Goal: Use online tool/utility: Utilize a website feature to perform a specific function

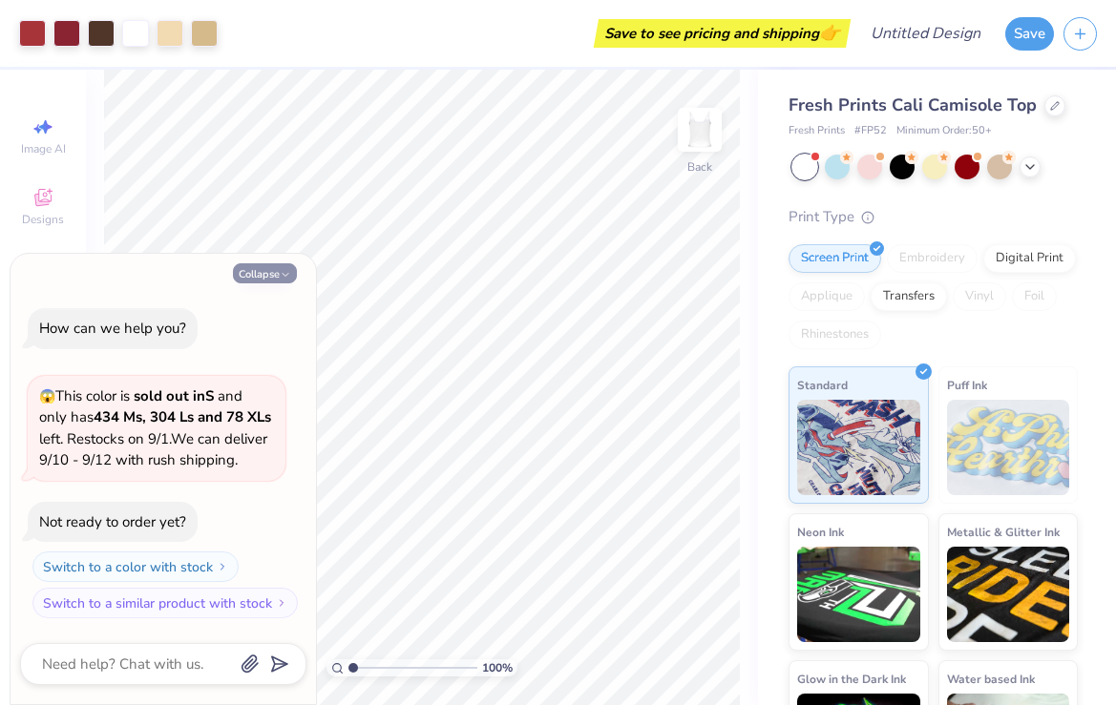
click at [268, 263] on button "Collapse" at bounding box center [265, 273] width 64 height 20
type textarea "x"
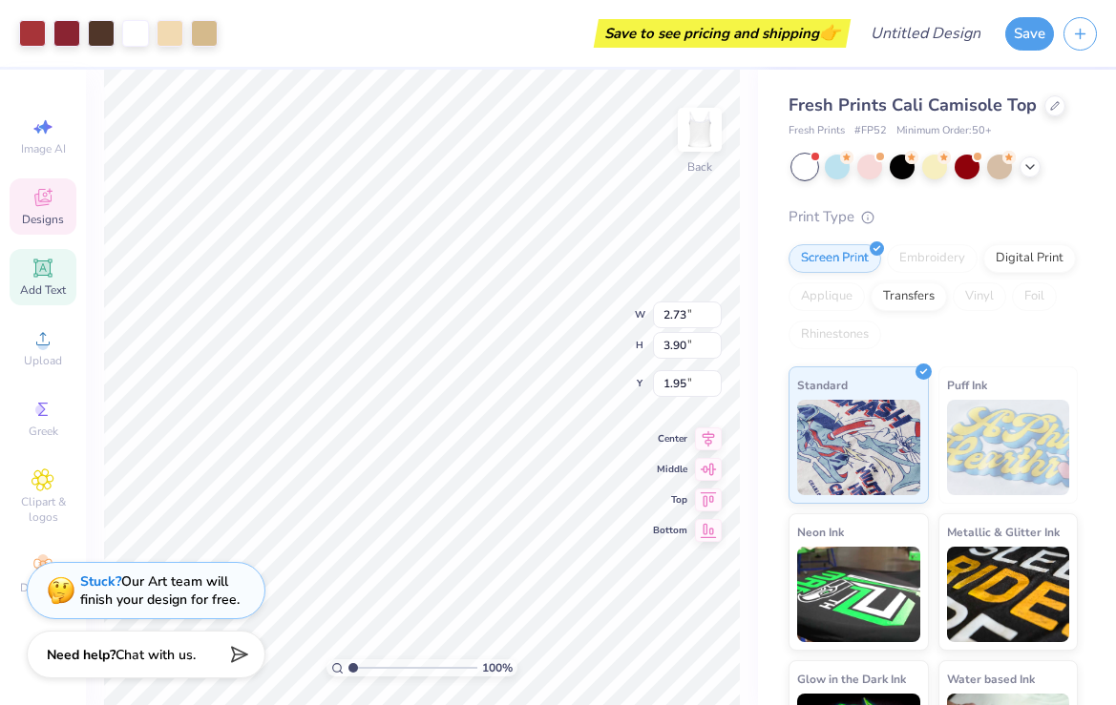
click at [45, 284] on span "Add Text" at bounding box center [43, 289] width 46 height 15
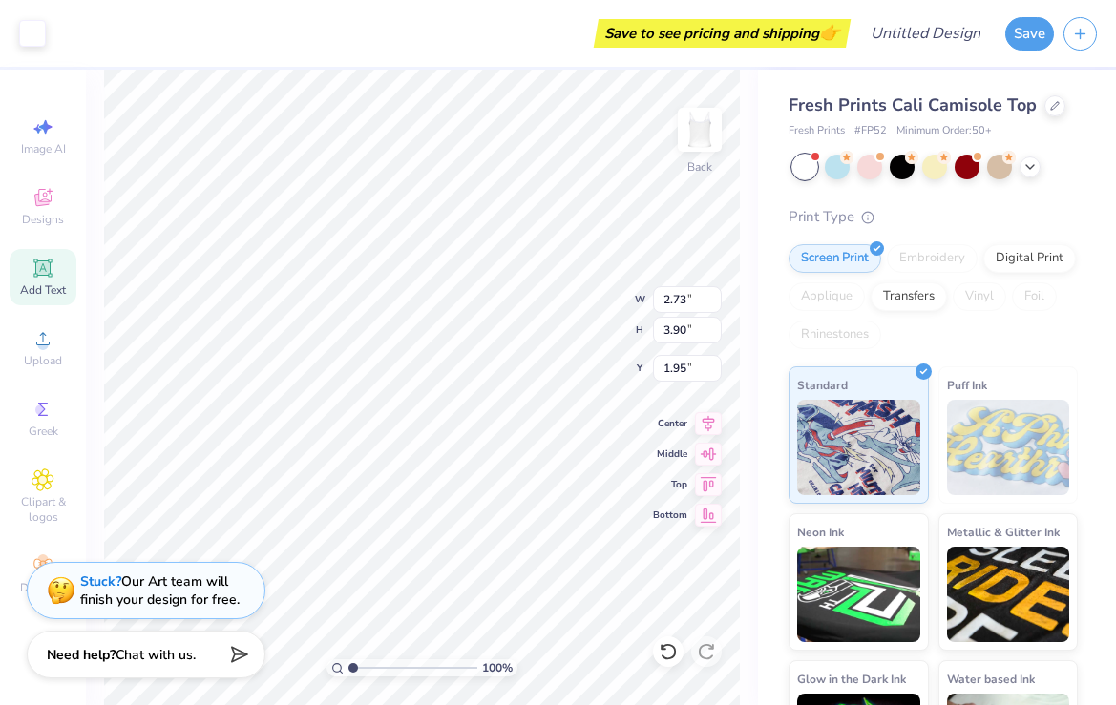
type input "3.96"
type input "1.15"
type input "6.43"
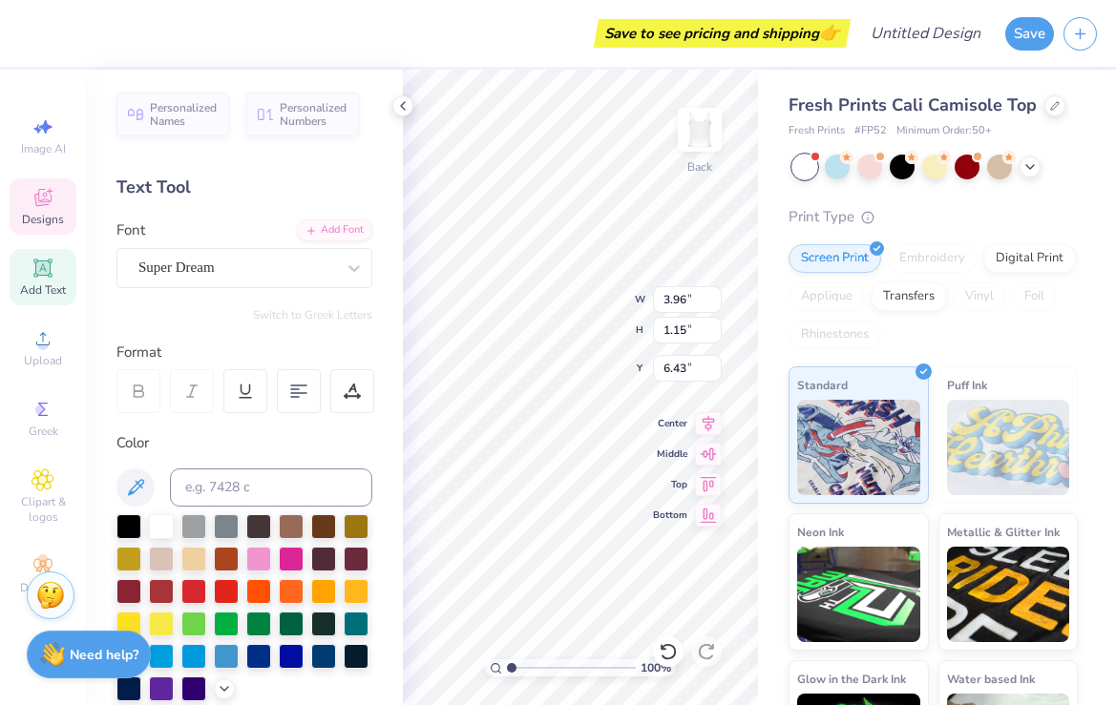
type input "2.73"
type input "3.90"
type input "1.95"
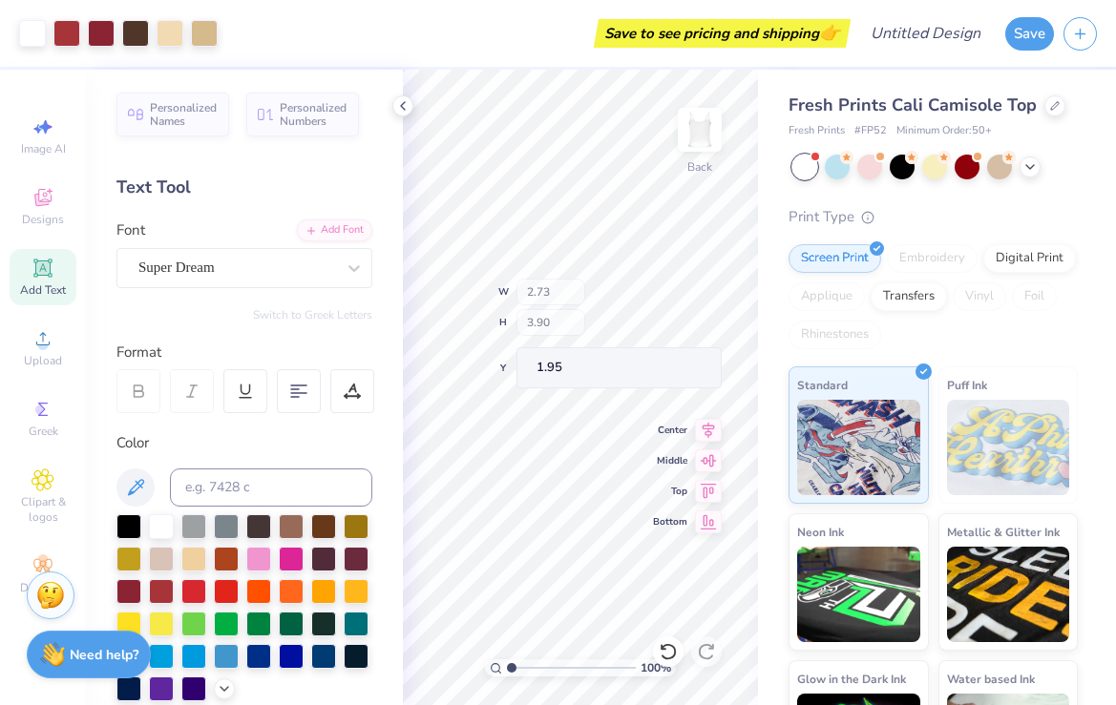
click at [556, 323] on div "100 % Back W 2.73 H 3.90 Y 1.95 Center Middle Top Bottom" at bounding box center [580, 388] width 355 height 636
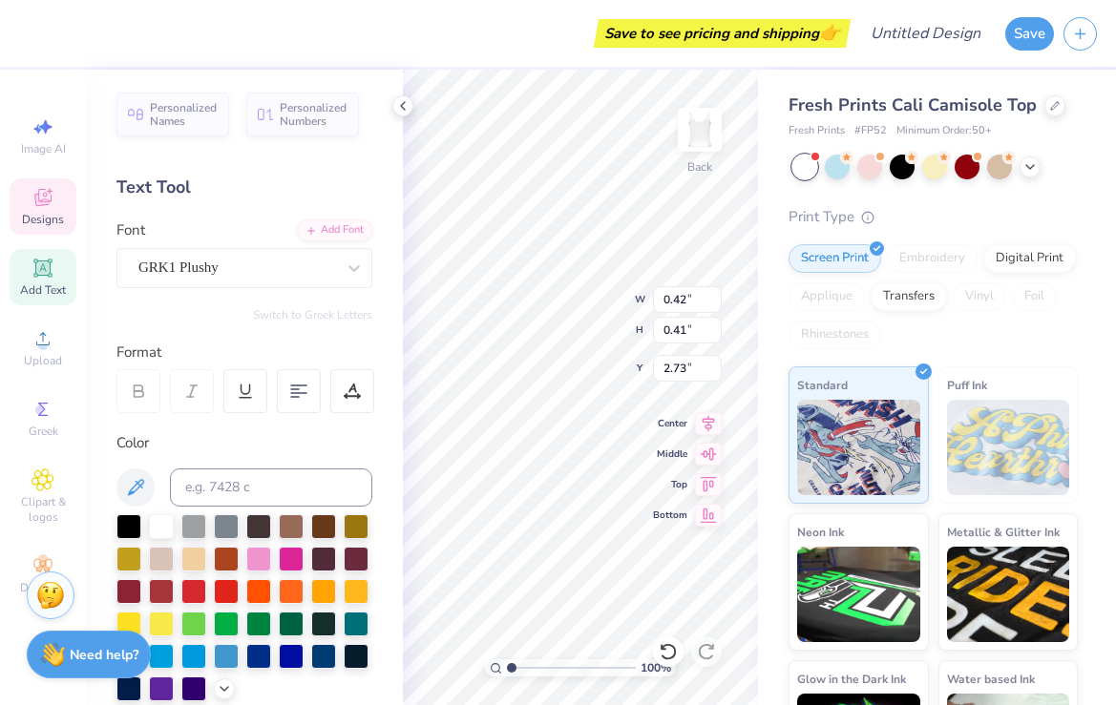
type textarea "J"
type textarea "j"
type input "0.38"
type input "0.37"
type input "2.33"
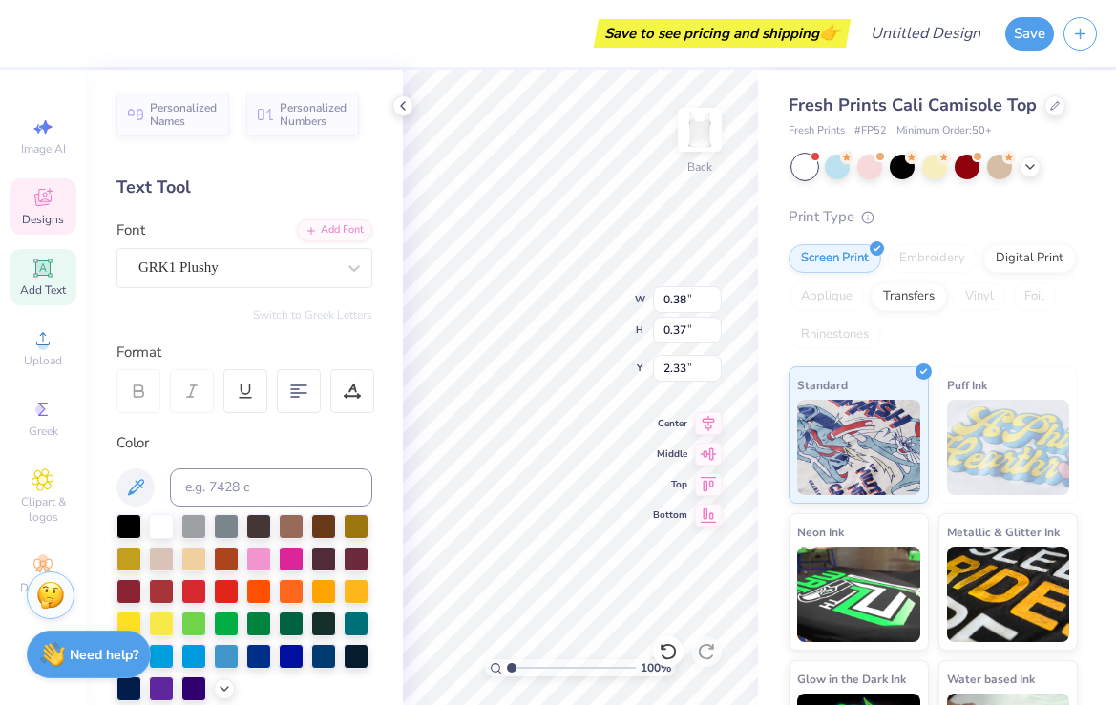
type textarea "h"
type input "0.43"
type input "0.44"
type input "2.70"
type textarea "i"
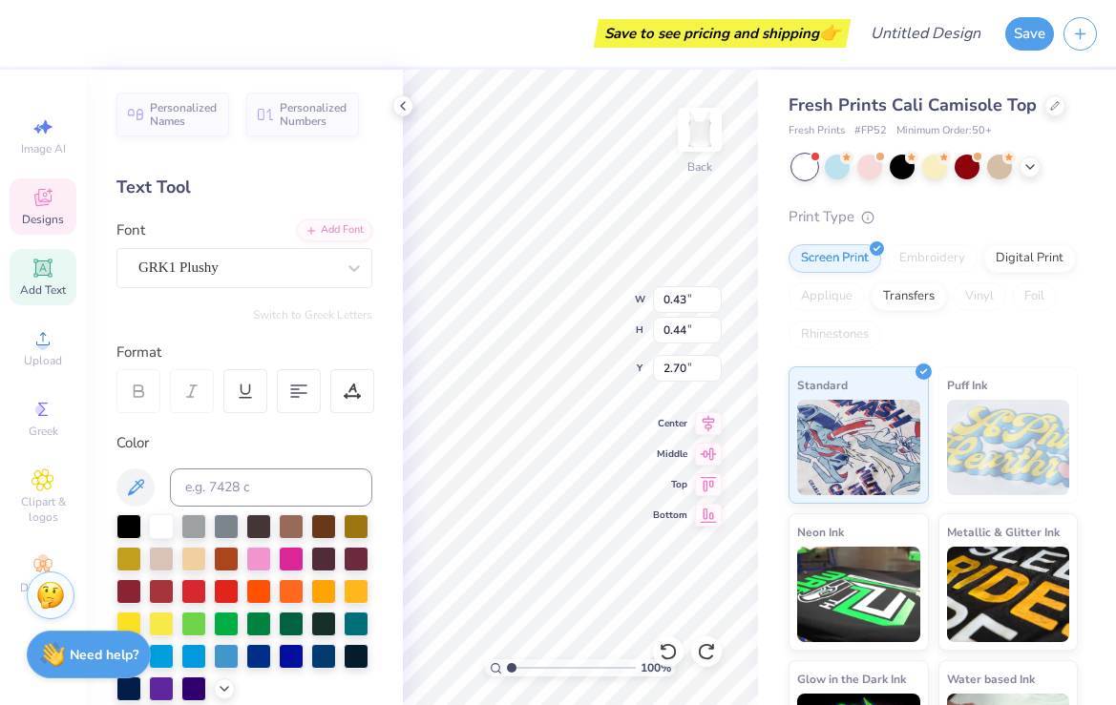
type textarea "u"
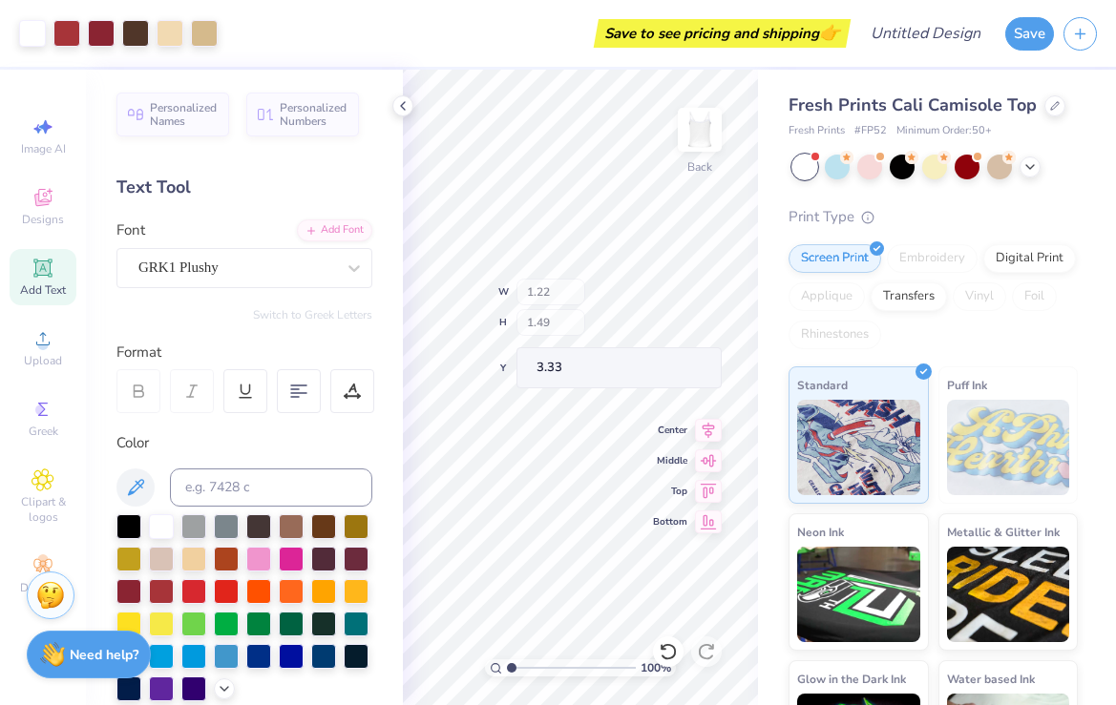
click at [559, 310] on div "100 % Back W 1.22 H 1.49 Y 3.33 Center Middle Top Bottom" at bounding box center [580, 388] width 355 height 636
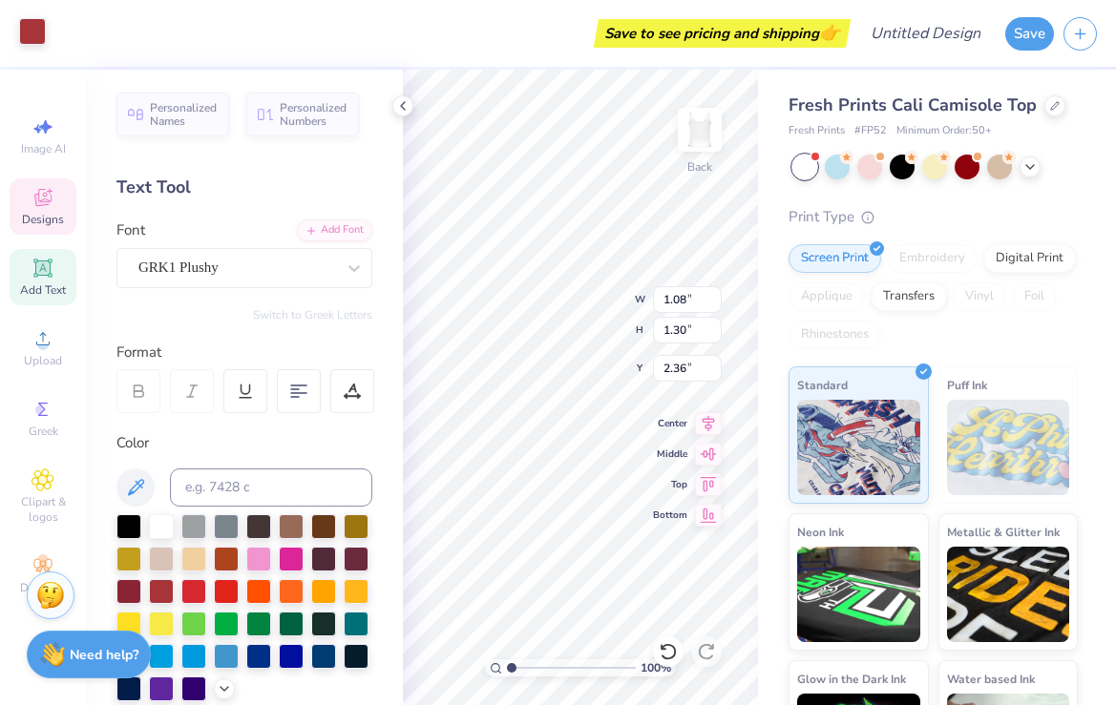
click at [33, 23] on div at bounding box center [32, 31] width 27 height 27
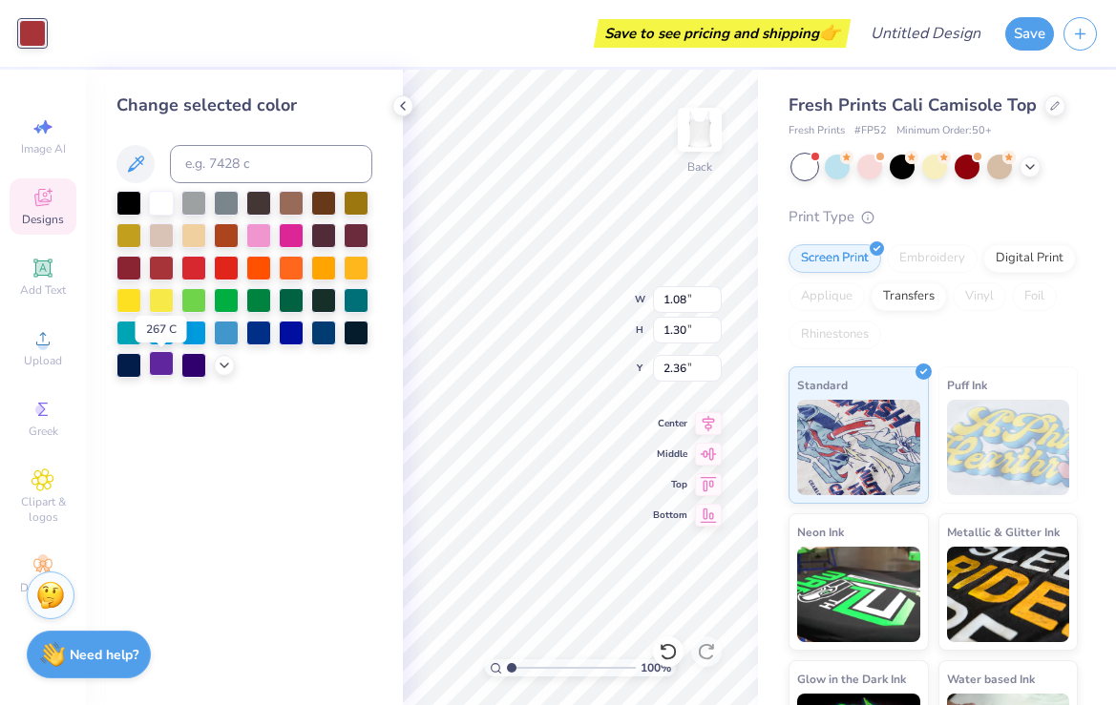
click at [161, 371] on div at bounding box center [161, 363] width 25 height 25
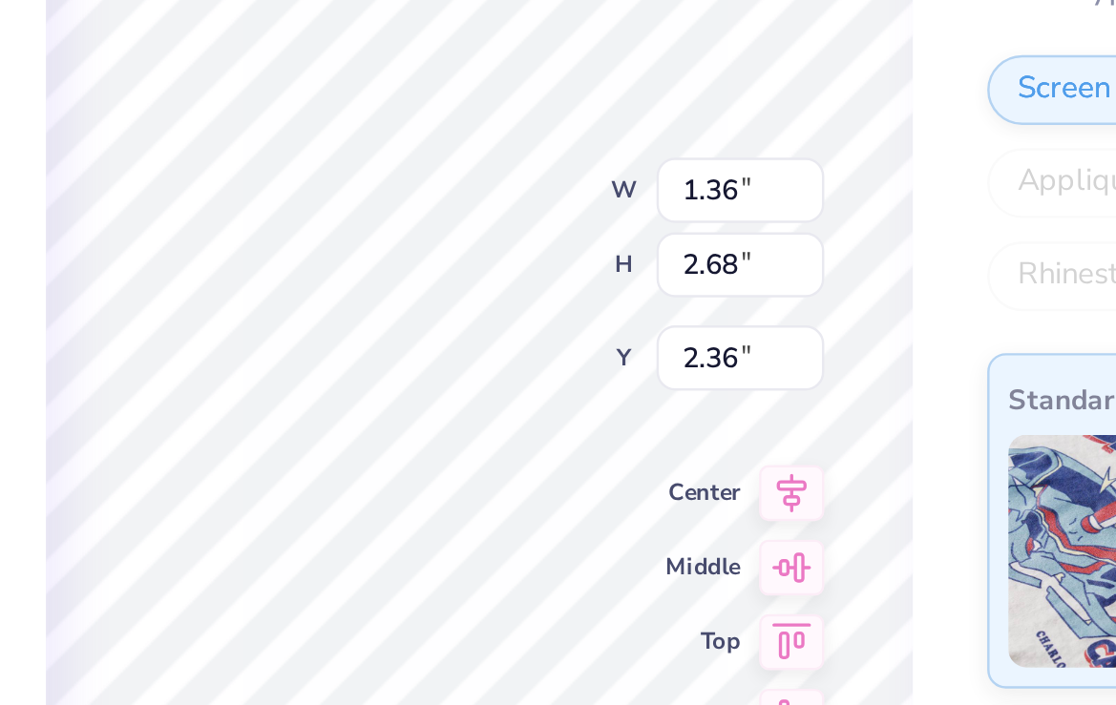
type input "1.36"
type input "2.68"
type input "1.10"
type input "1.31"
type input "1.95"
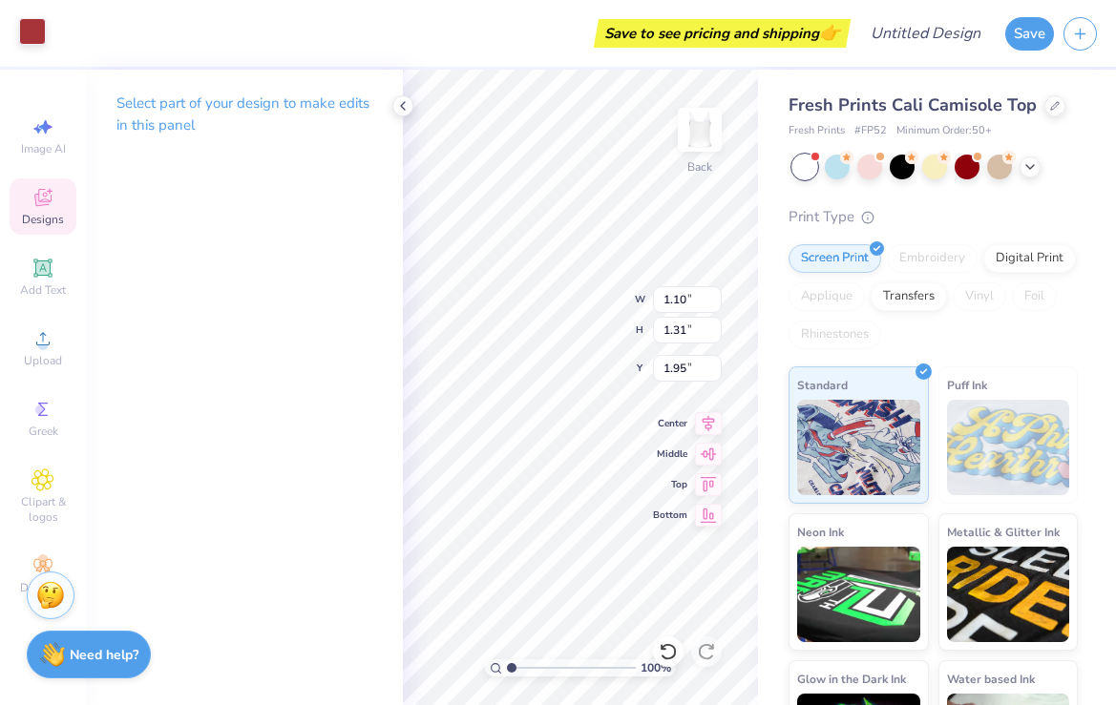
click at [39, 29] on div at bounding box center [32, 31] width 27 height 27
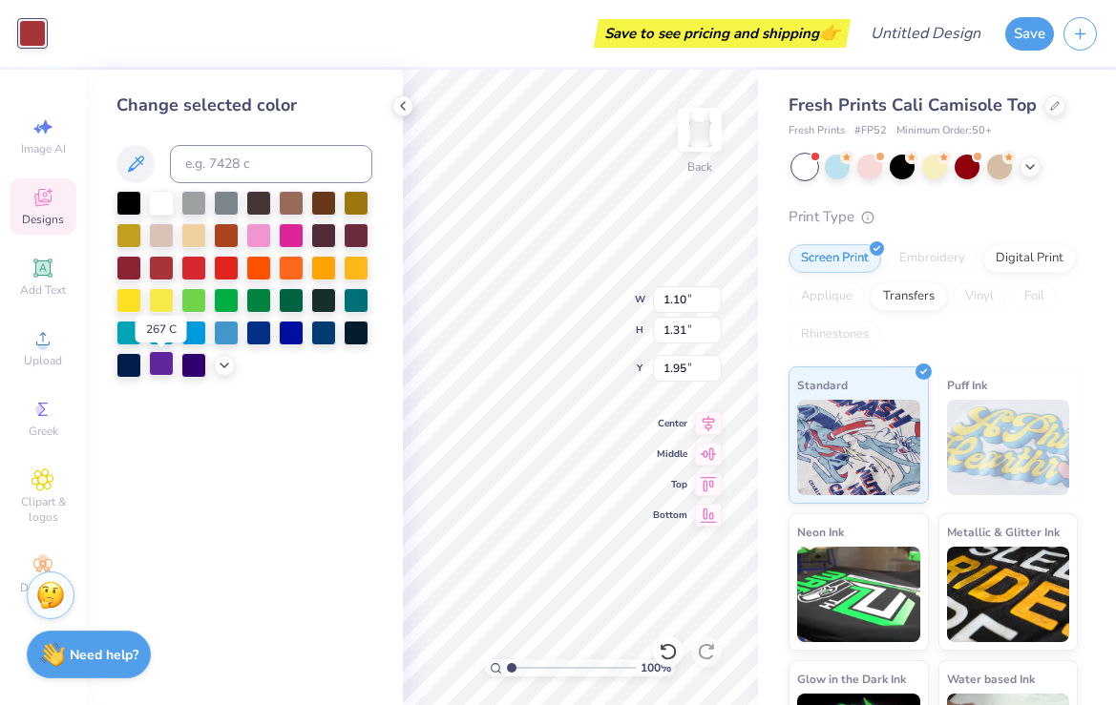
click at [157, 370] on div at bounding box center [161, 363] width 25 height 25
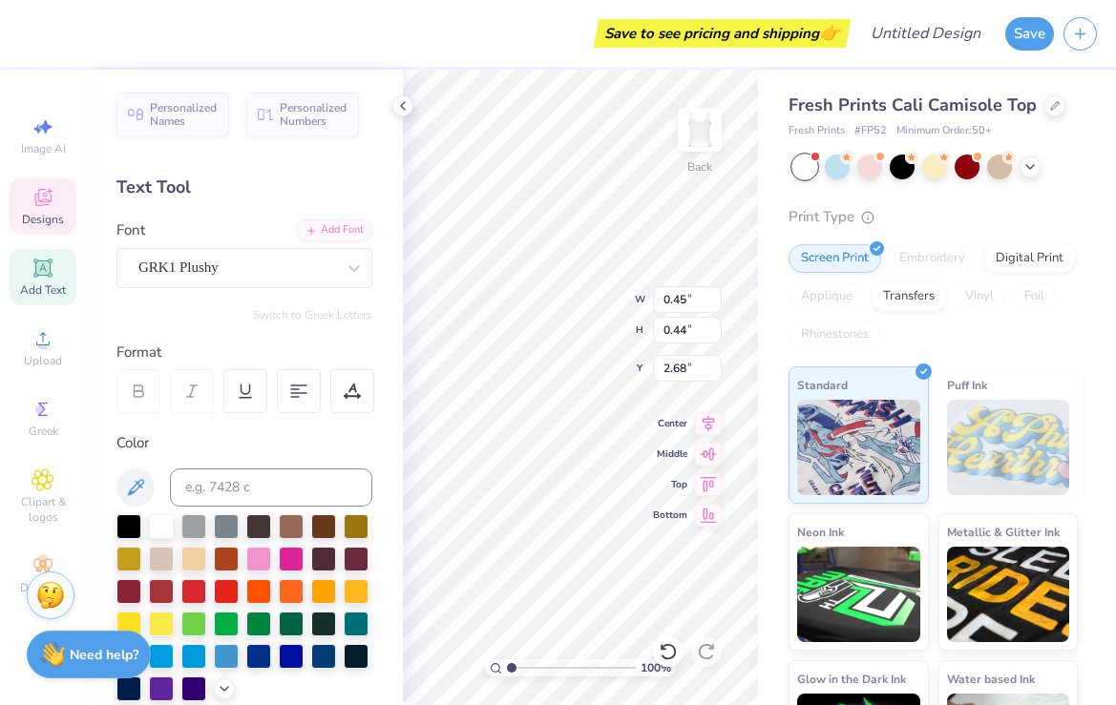
type input "1.26"
type input "2.43"
type input "2.40"
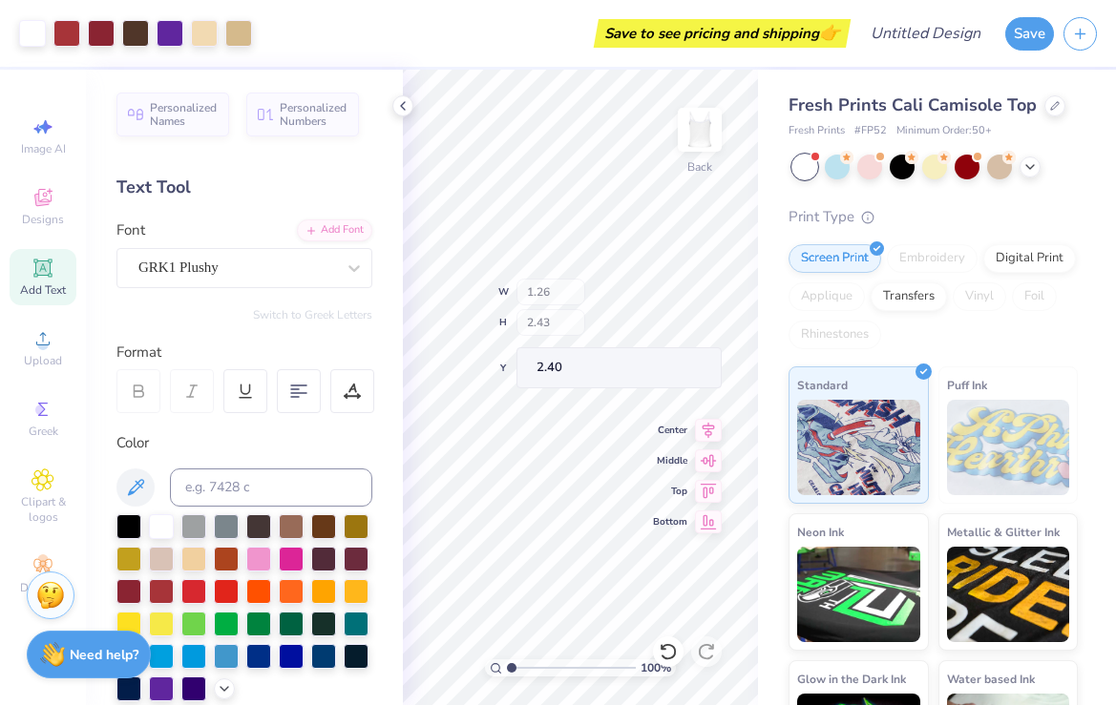
click at [599, 335] on div "100 % Back W 1.26 H 2.43 Y 2.40 Center Middle Top Bottom" at bounding box center [580, 388] width 355 height 636
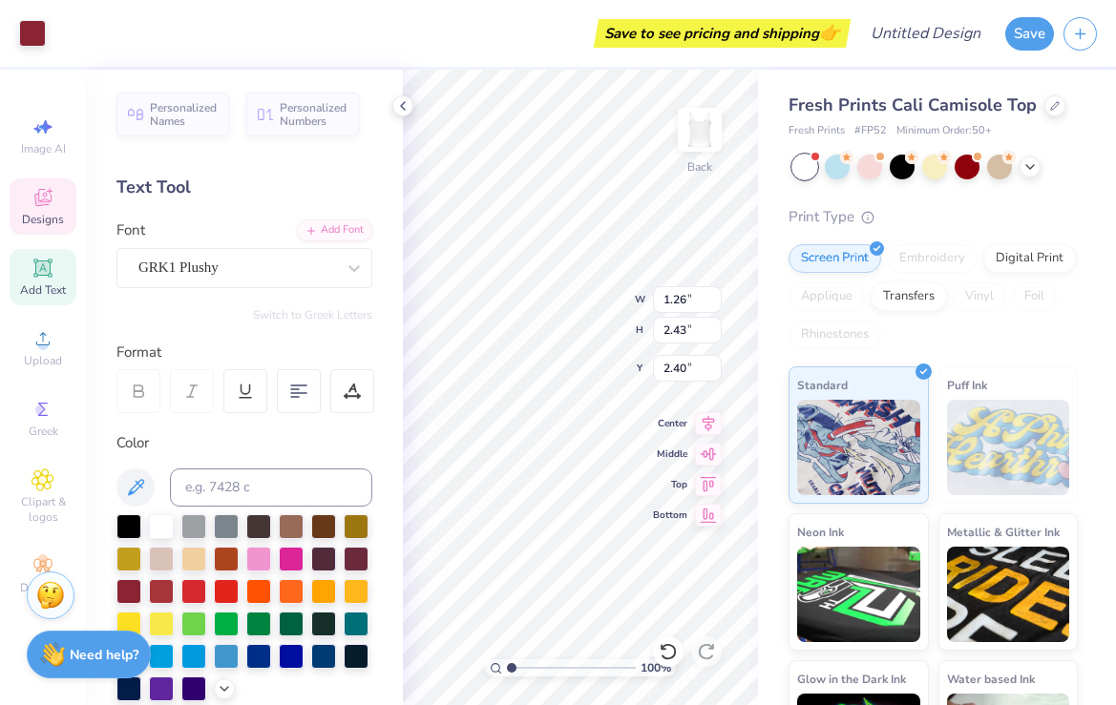
type input "0.90"
type input "0.47"
type input "2.39"
type input "1.01"
type input "1.20"
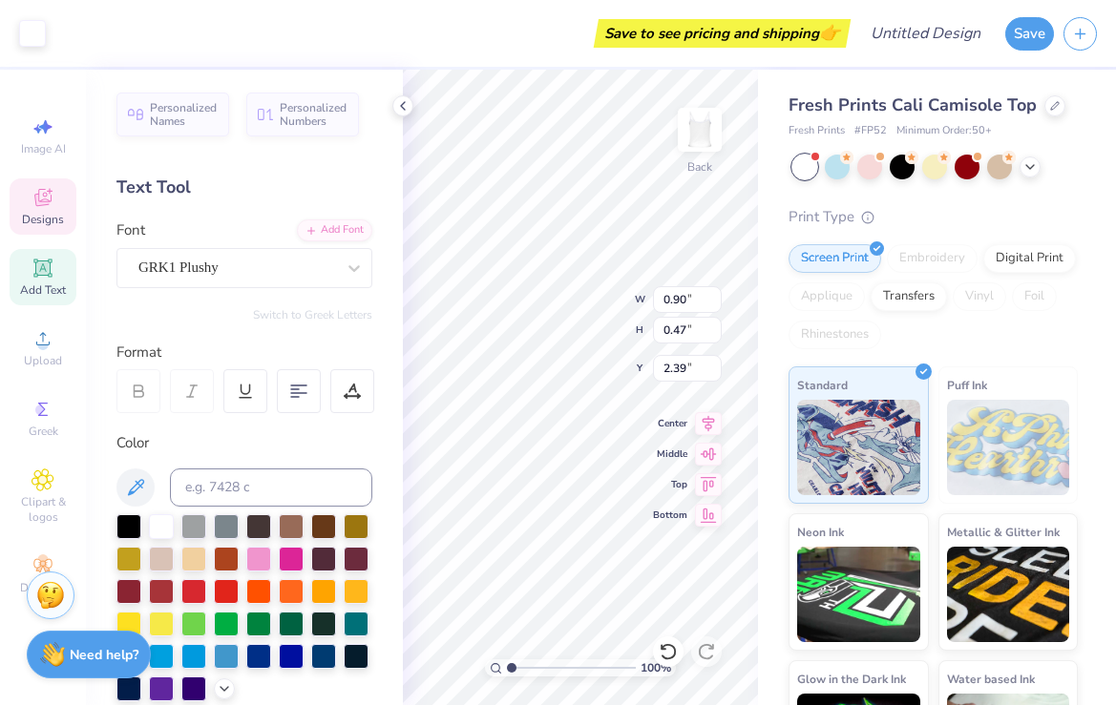
type input "2.36"
click at [50, 46] on div "Art colors Save to see pricing and shipping 👉 Design Title Save" at bounding box center [558, 33] width 1116 height 67
click at [32, 31] on div at bounding box center [32, 31] width 27 height 27
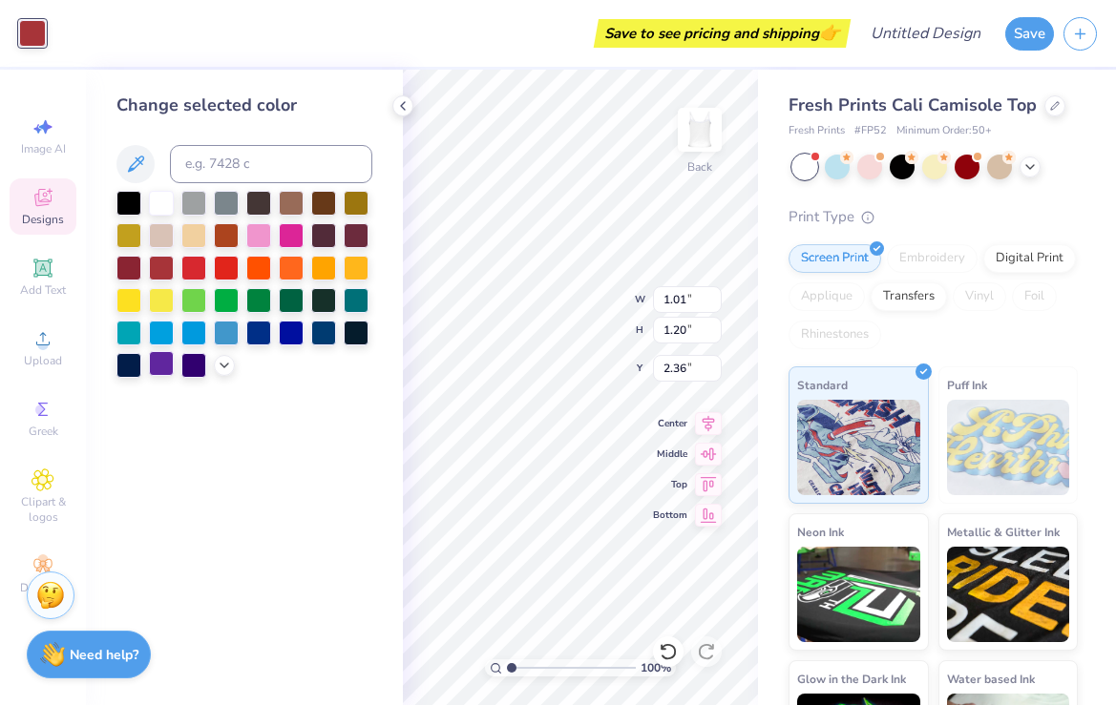
click at [157, 366] on div at bounding box center [161, 363] width 25 height 25
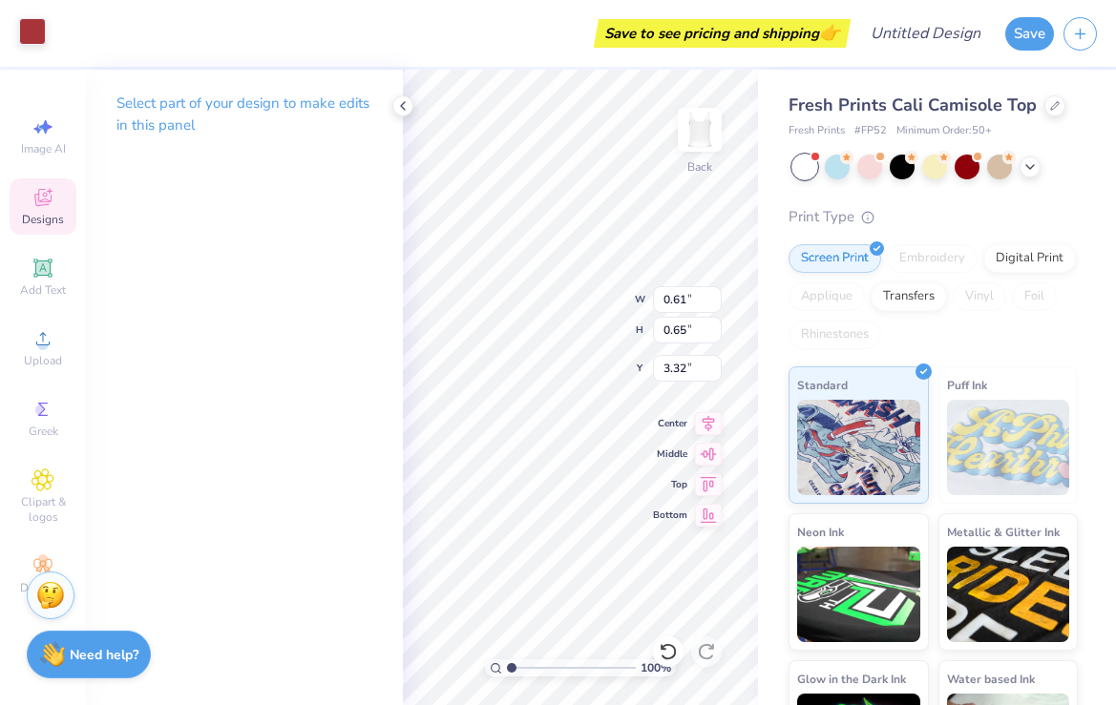
click at [44, 37] on div at bounding box center [32, 31] width 27 height 27
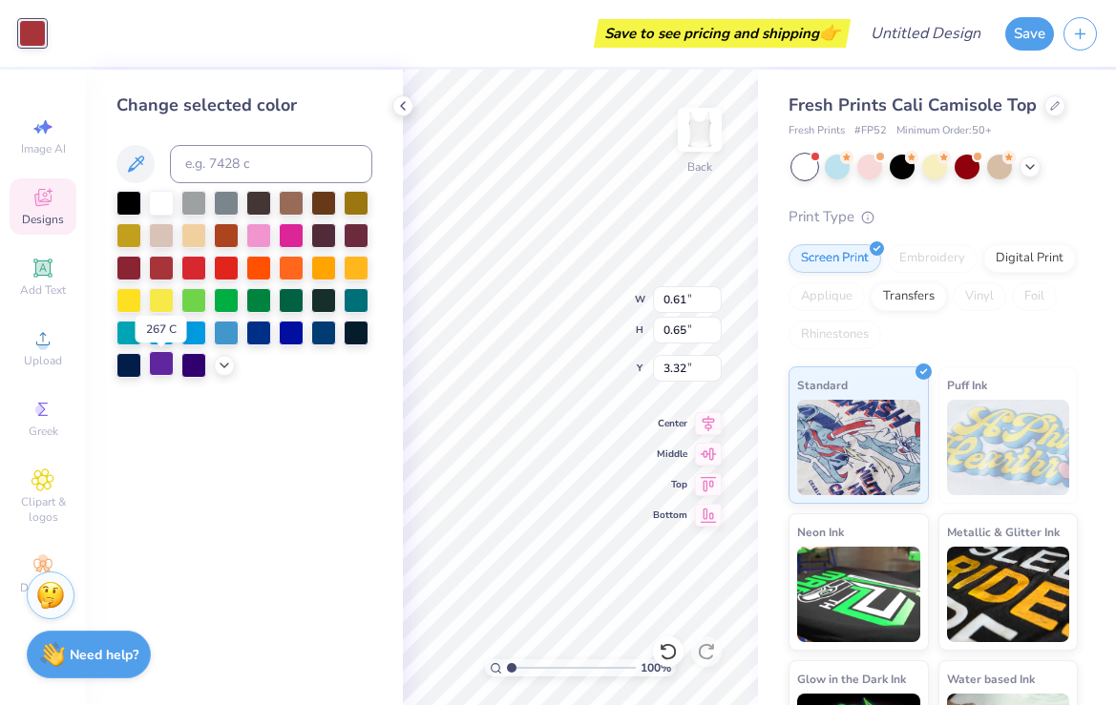
click at [162, 374] on div at bounding box center [161, 363] width 25 height 25
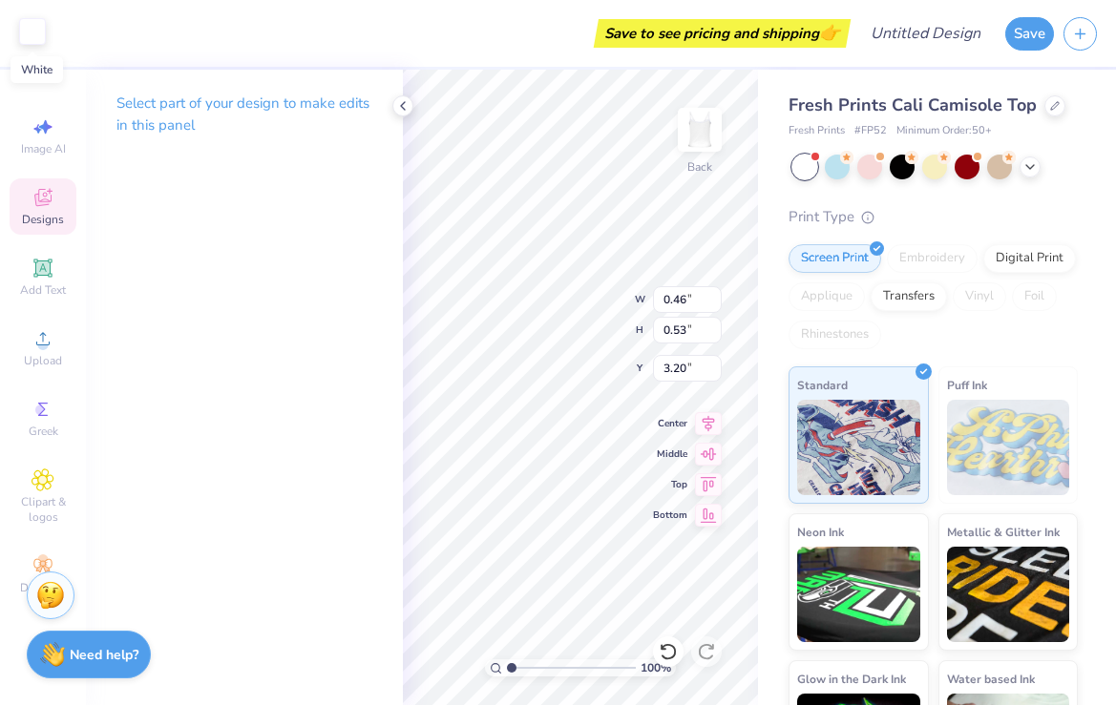
click at [19, 33] on div at bounding box center [32, 31] width 27 height 27
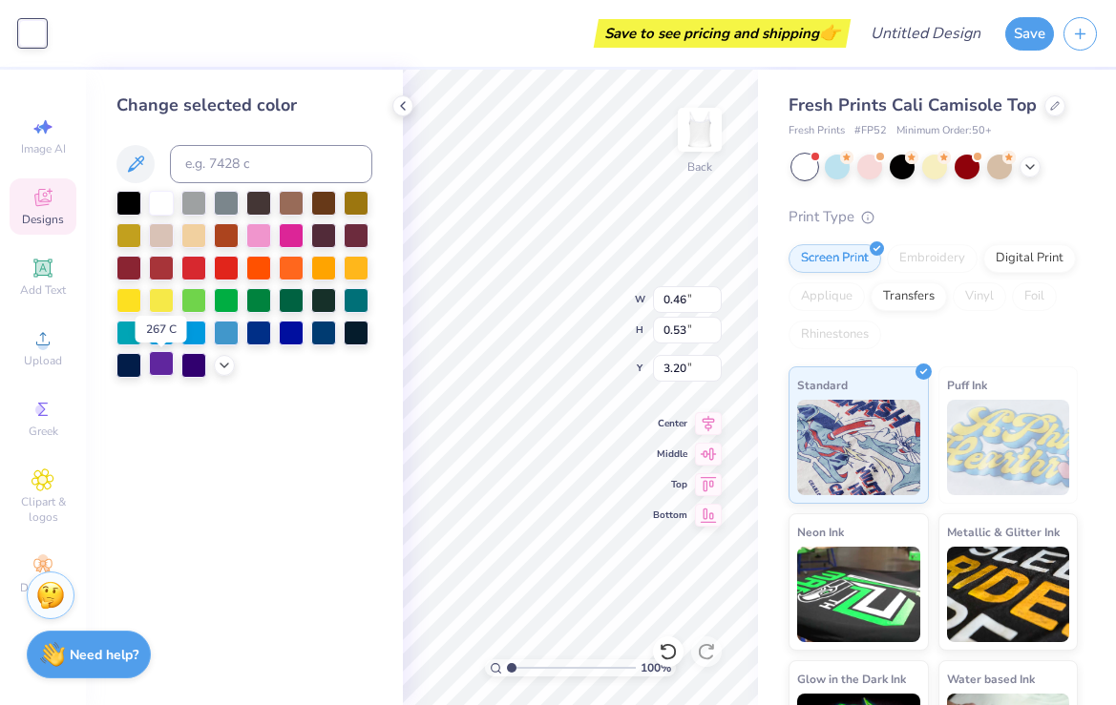
click at [164, 366] on div at bounding box center [161, 363] width 25 height 25
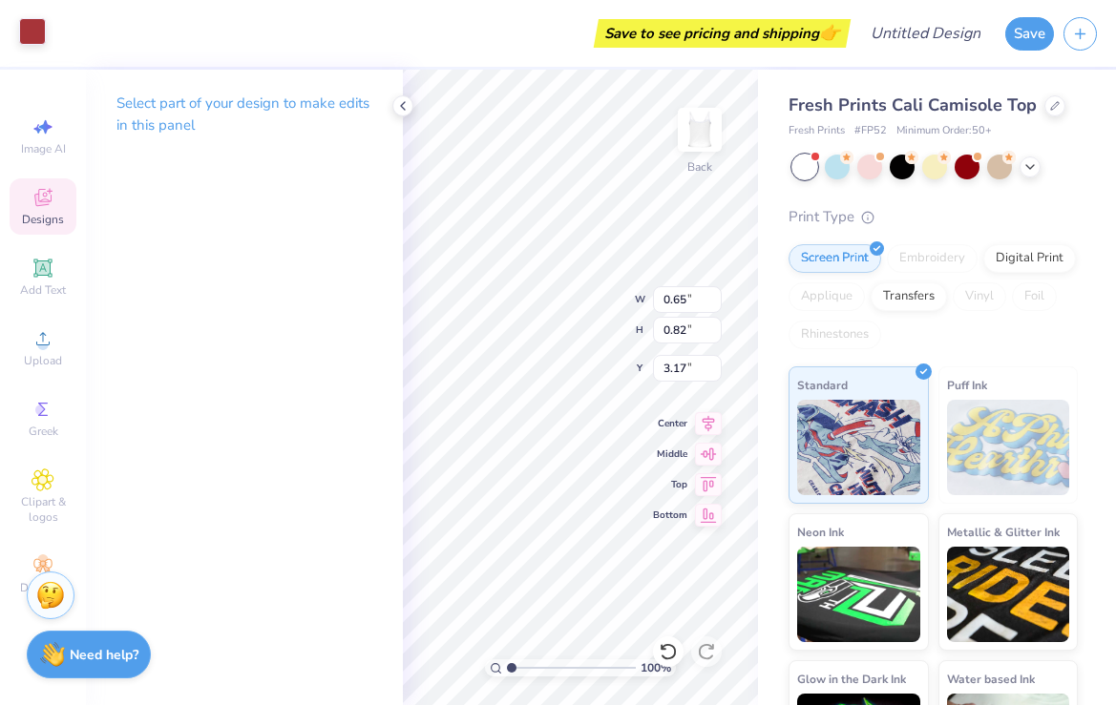
click at [33, 45] on div at bounding box center [32, 31] width 27 height 27
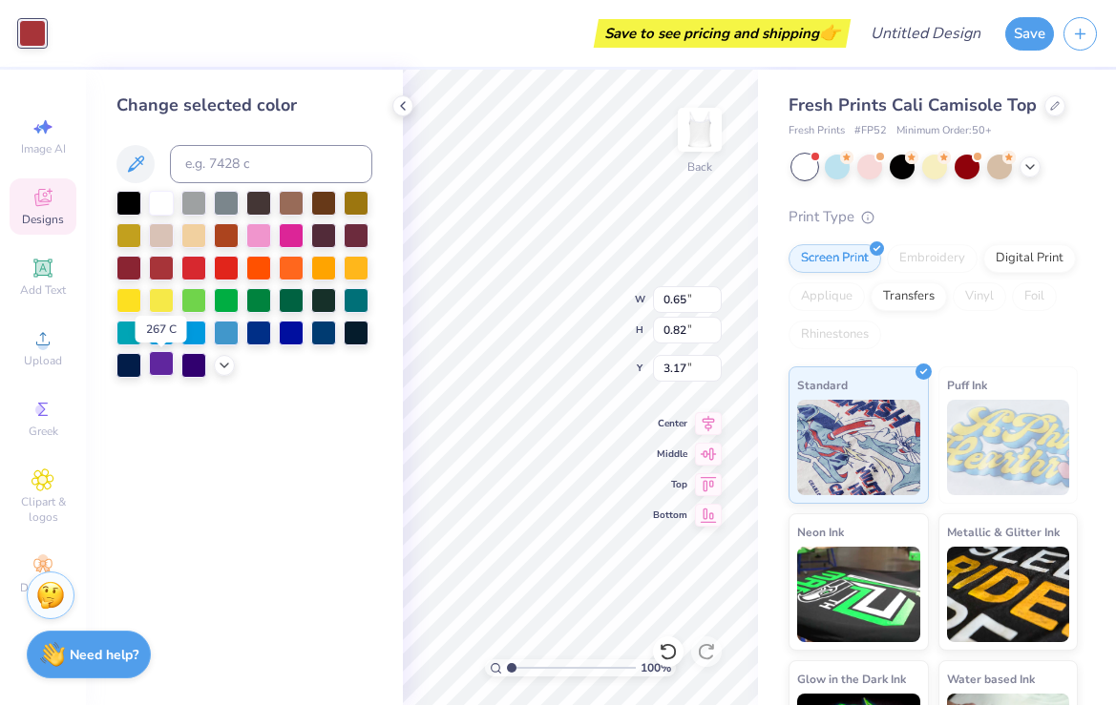
click at [162, 365] on div at bounding box center [161, 363] width 25 height 25
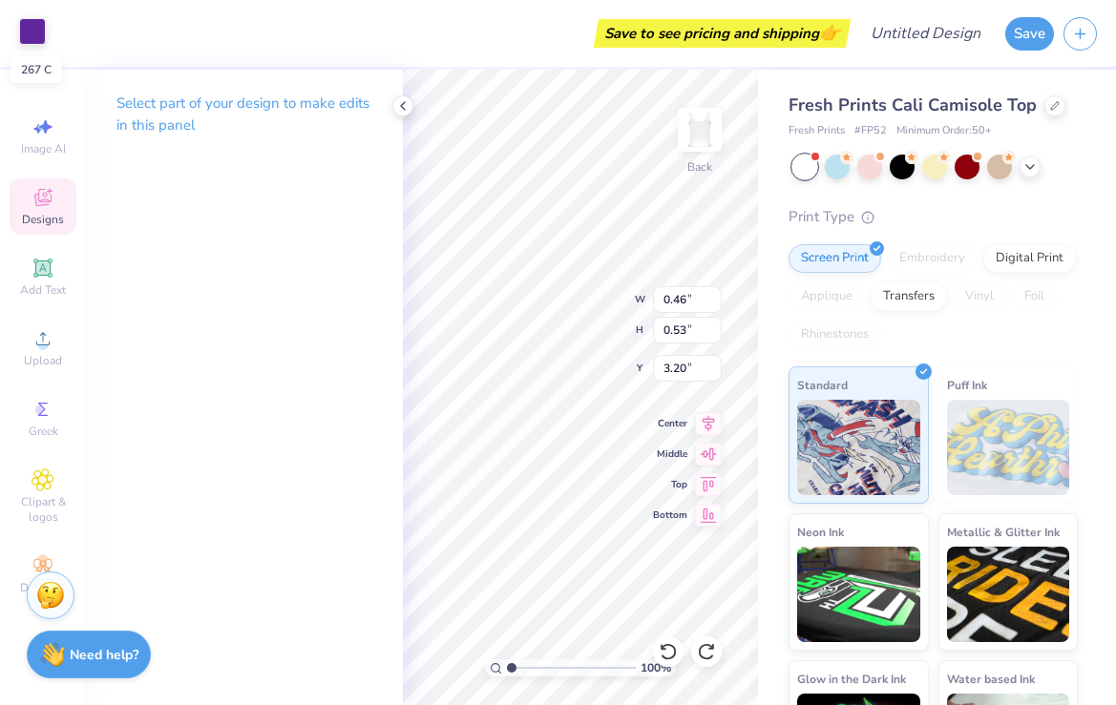
click at [27, 28] on div at bounding box center [32, 31] width 27 height 27
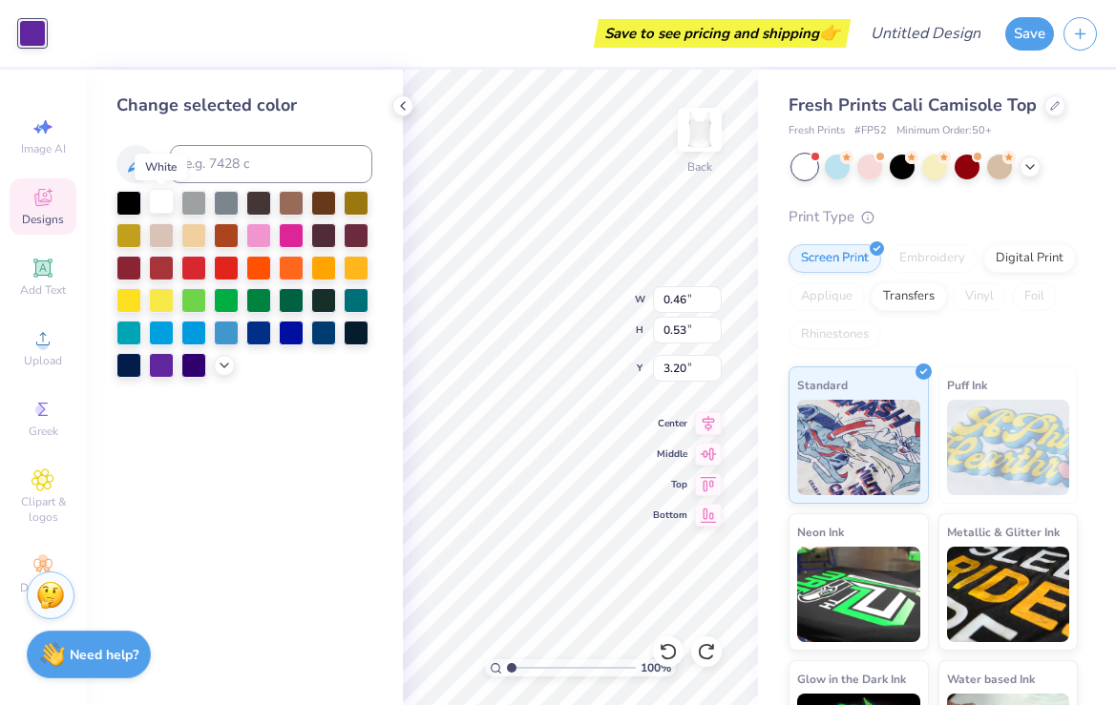
click at [162, 211] on div at bounding box center [161, 201] width 25 height 25
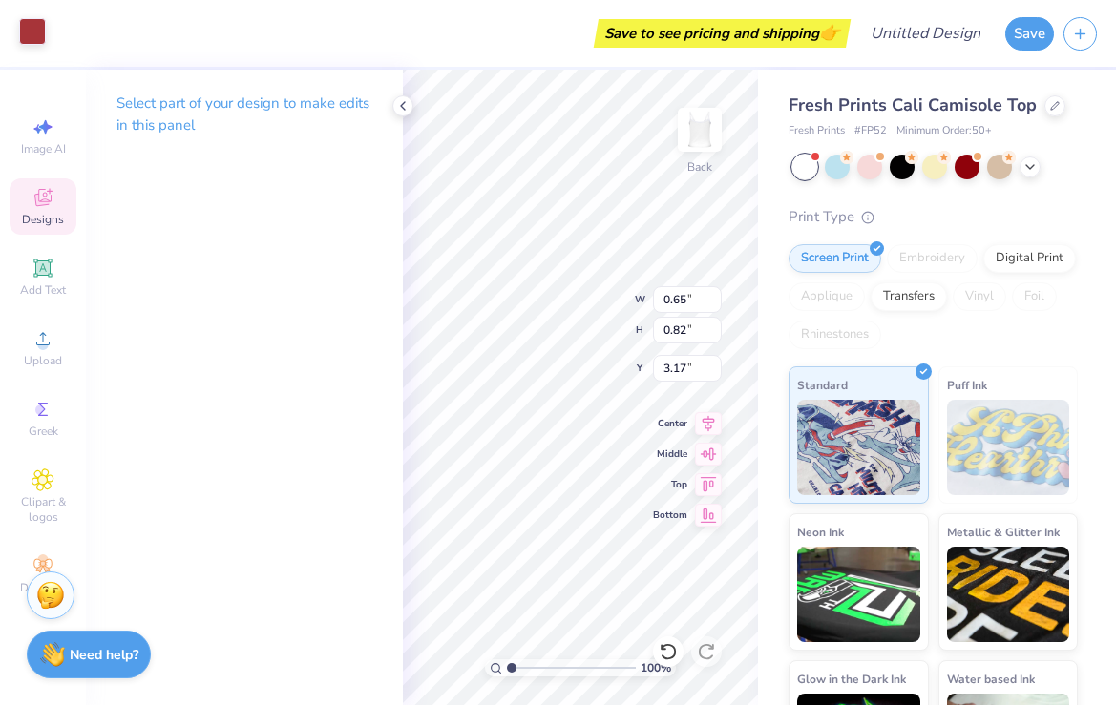
click at [29, 27] on div at bounding box center [32, 31] width 27 height 27
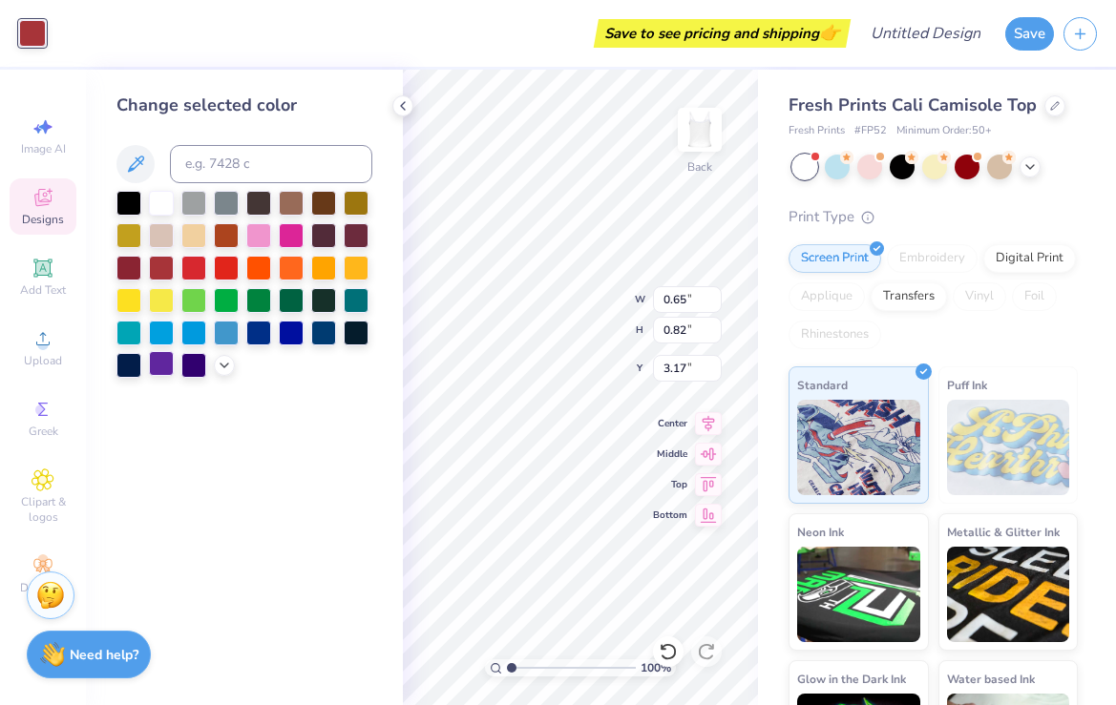
click at [162, 374] on div at bounding box center [161, 363] width 25 height 25
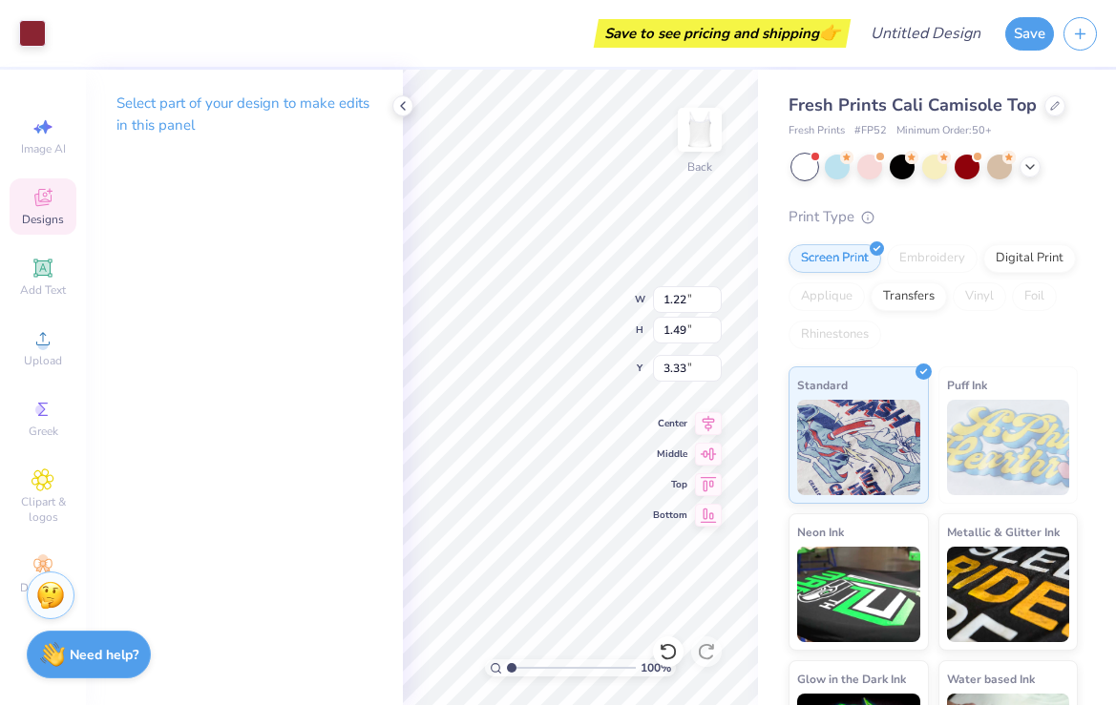
click at [307, 323] on div "Select part of your design to make edits in this panel" at bounding box center [244, 388] width 317 height 636
click at [365, 209] on div "Select part of your design to make edits in this panel" at bounding box center [244, 388] width 317 height 636
click at [28, 26] on div at bounding box center [32, 31] width 27 height 27
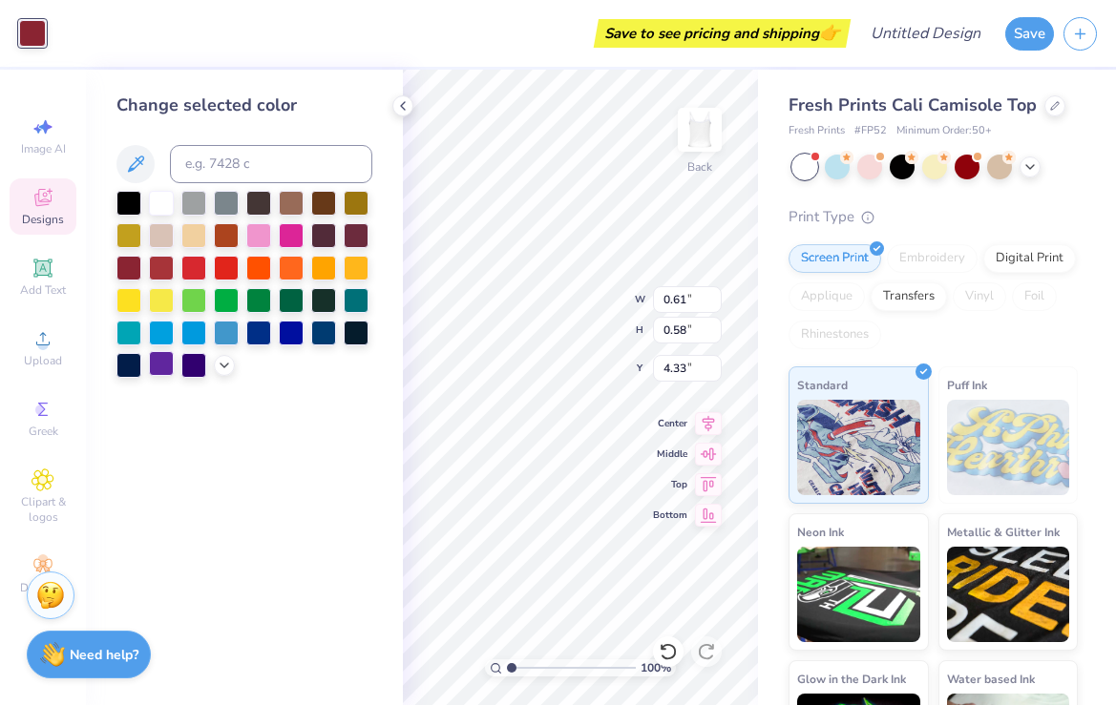
click at [163, 364] on div at bounding box center [161, 363] width 25 height 25
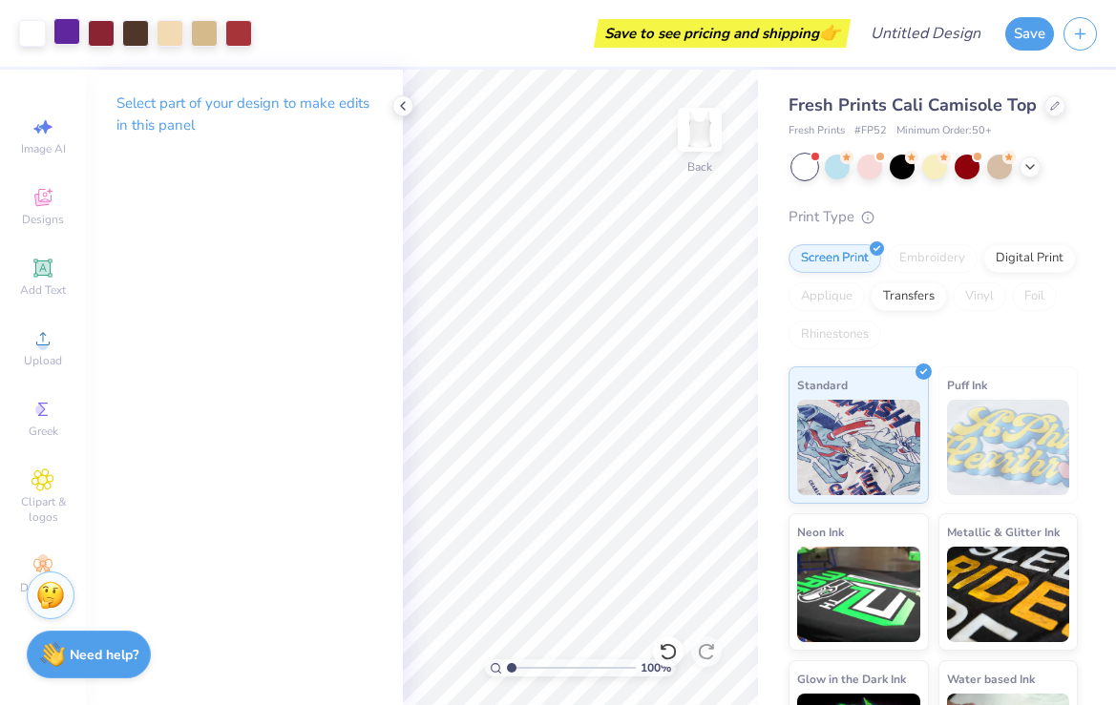
click at [53, 33] on div at bounding box center [66, 31] width 27 height 27
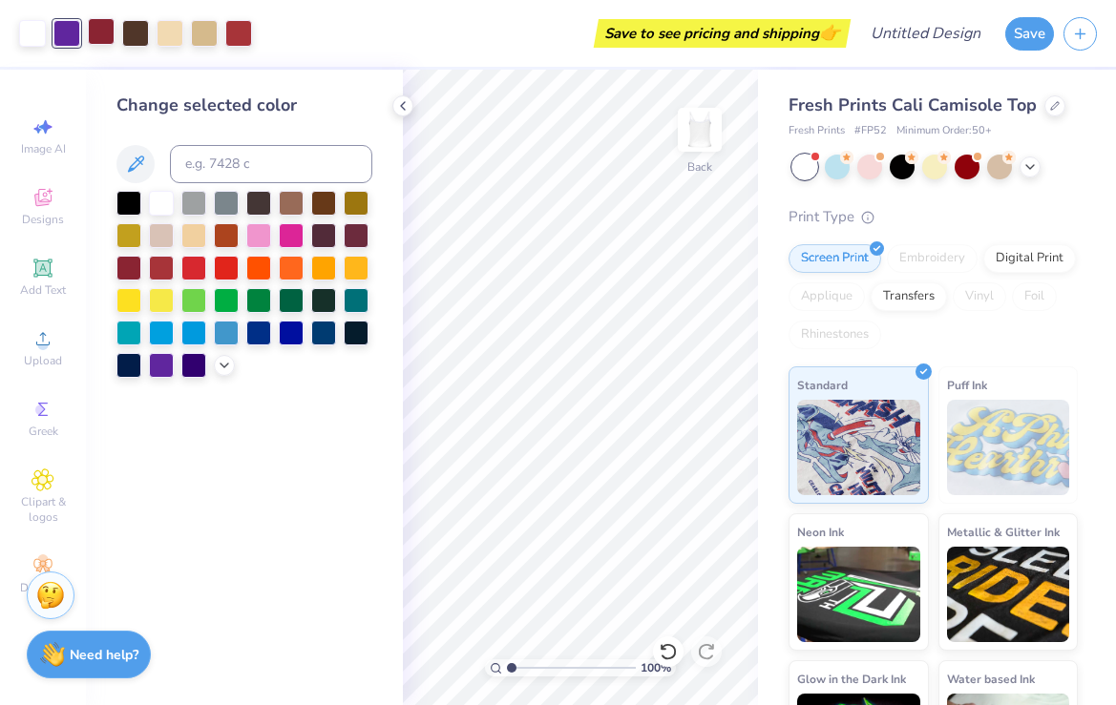
click at [94, 26] on div at bounding box center [101, 31] width 27 height 27
click at [236, 30] on div at bounding box center [238, 31] width 27 height 27
click at [158, 360] on div at bounding box center [161, 363] width 25 height 25
